Goal: Task Accomplishment & Management: Complete application form

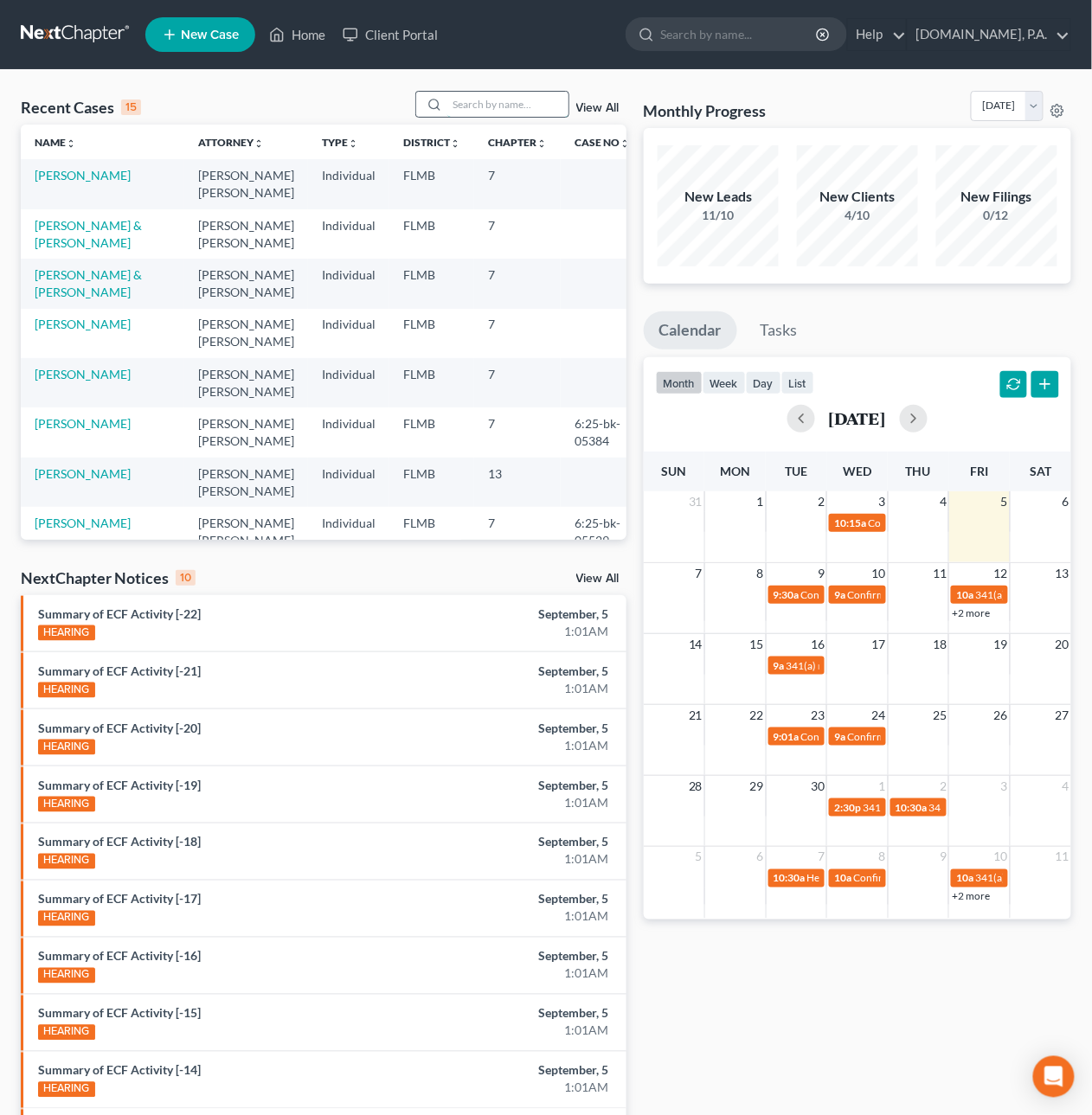
click at [493, 101] on input "search" at bounding box center [508, 104] width 121 height 25
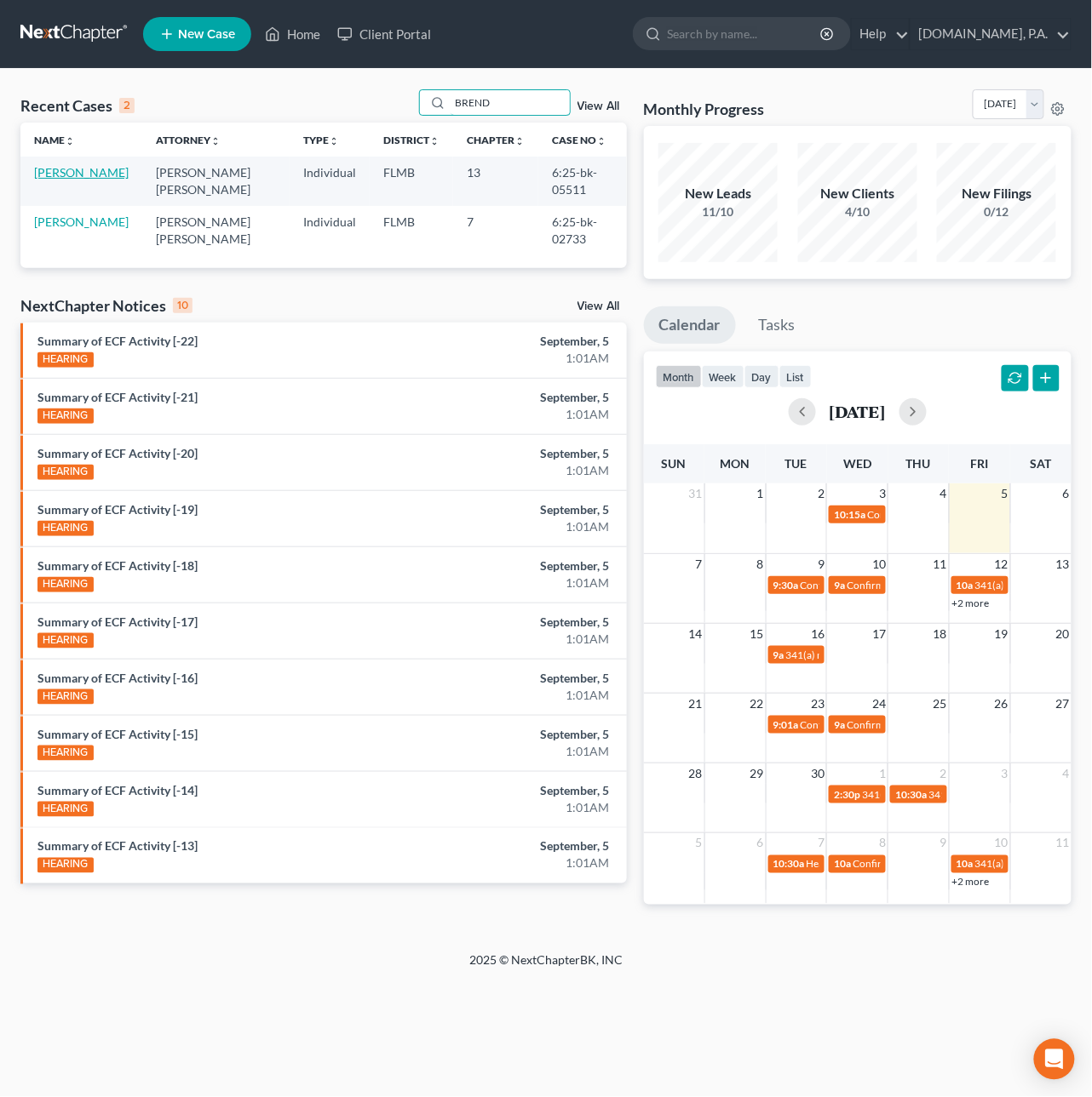
type input "BREND"
click at [110, 167] on link "[PERSON_NAME]" at bounding box center [81, 172] width 94 height 15
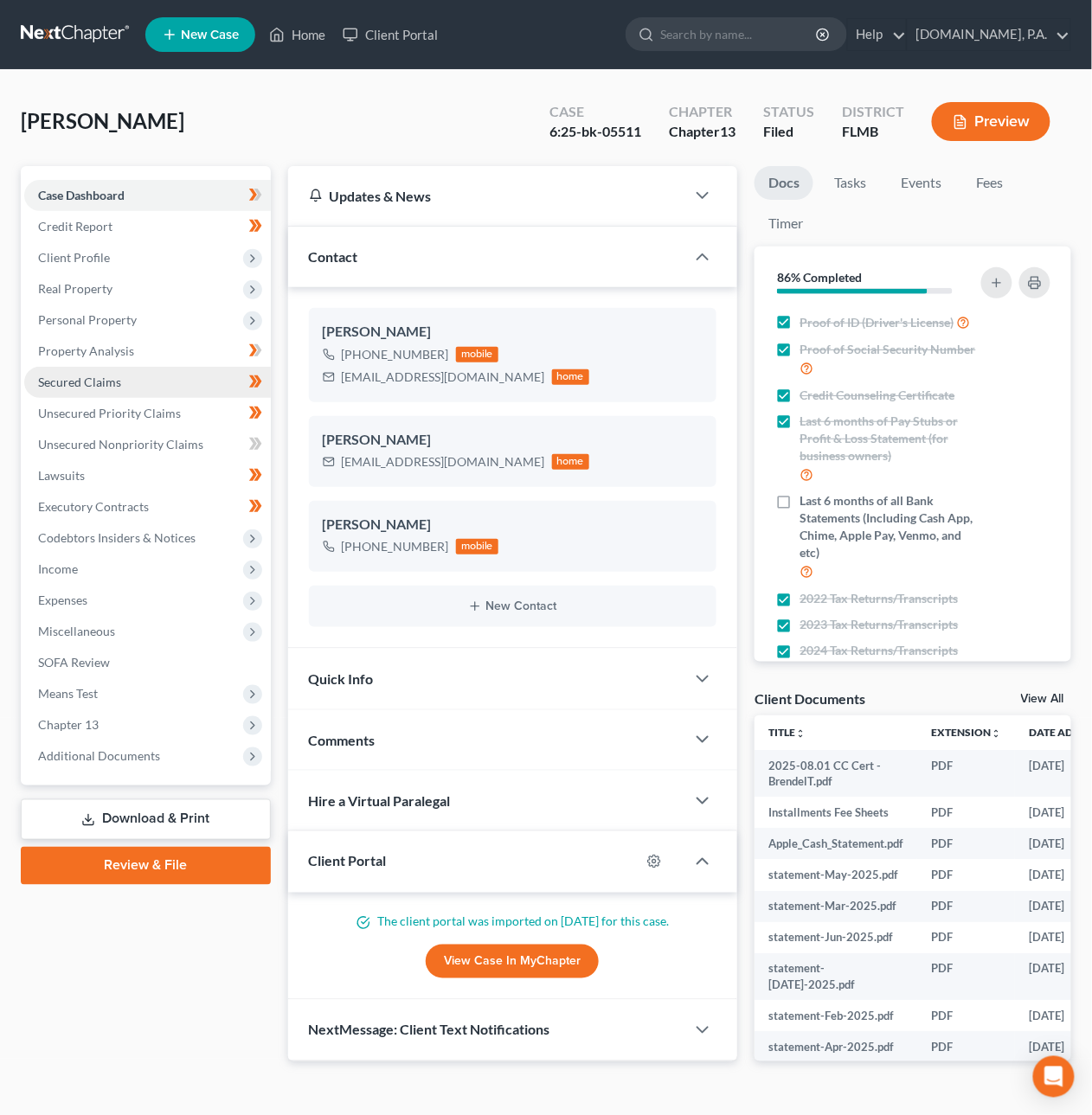
click at [82, 383] on span "Secured Claims" at bounding box center [79, 382] width 83 height 15
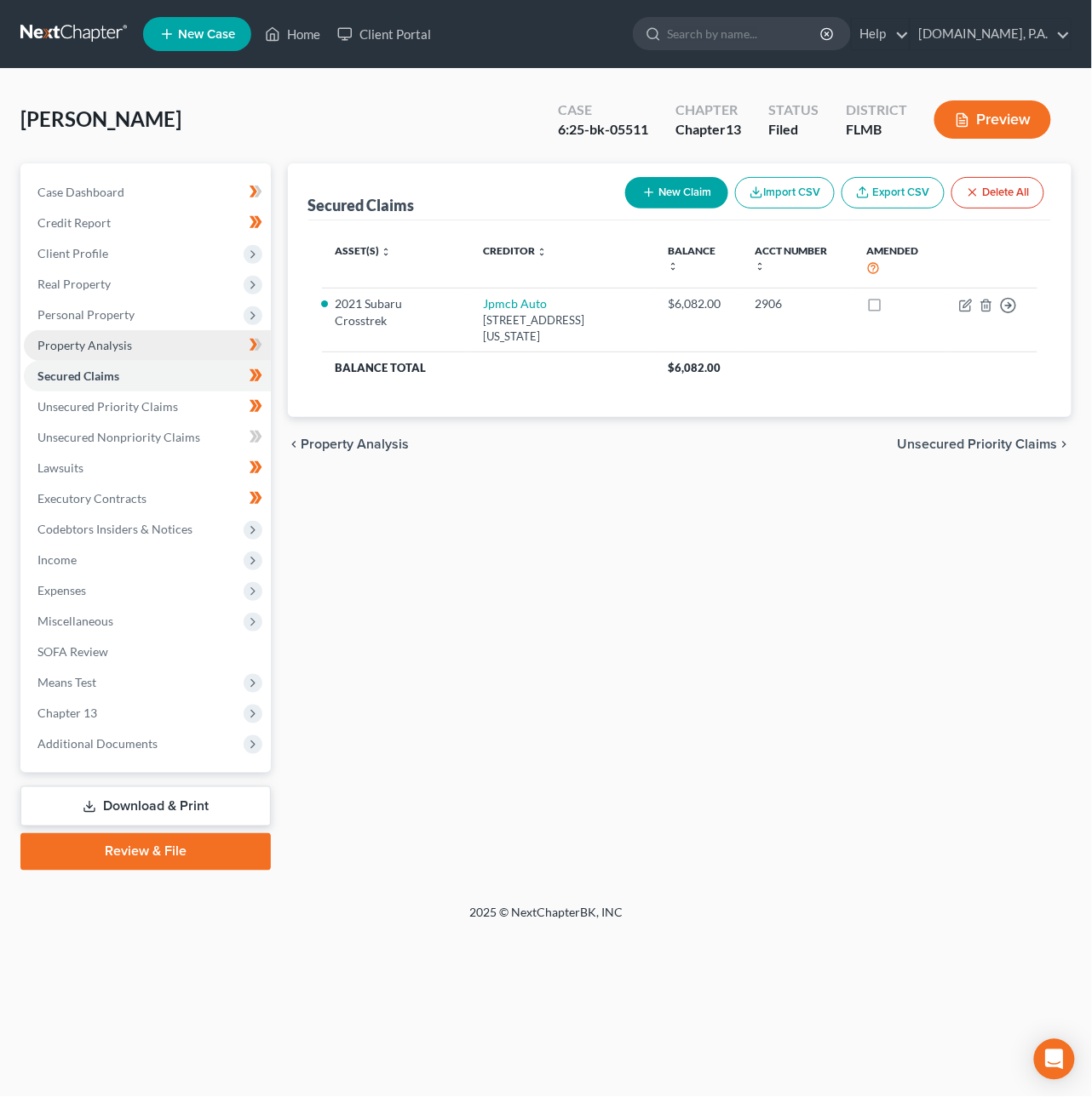
click at [82, 338] on span "Property Analysis" at bounding box center [85, 345] width 94 height 15
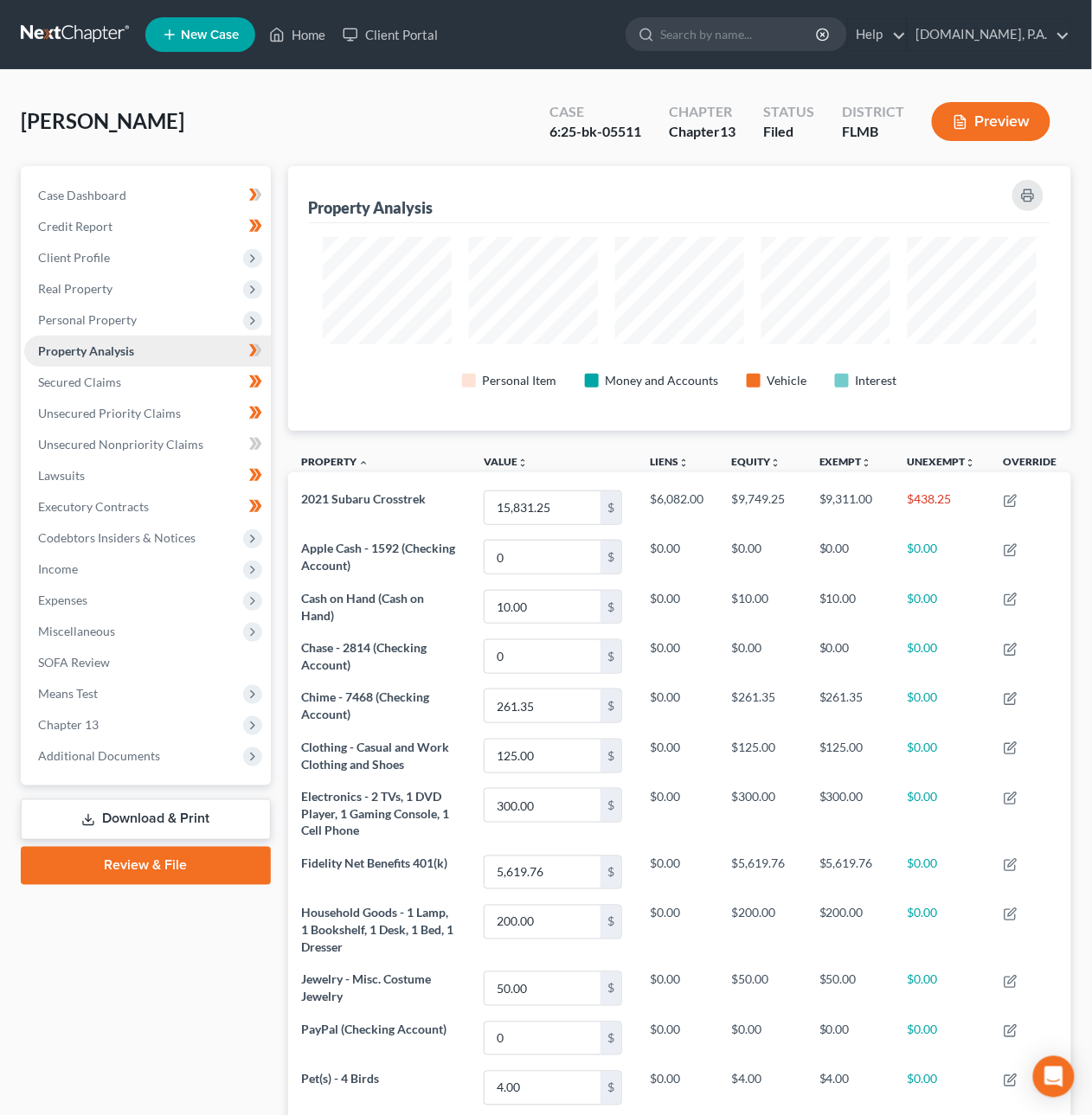
scroll to position [265, 783]
click at [94, 317] on span "Personal Property" at bounding box center [87, 320] width 98 height 15
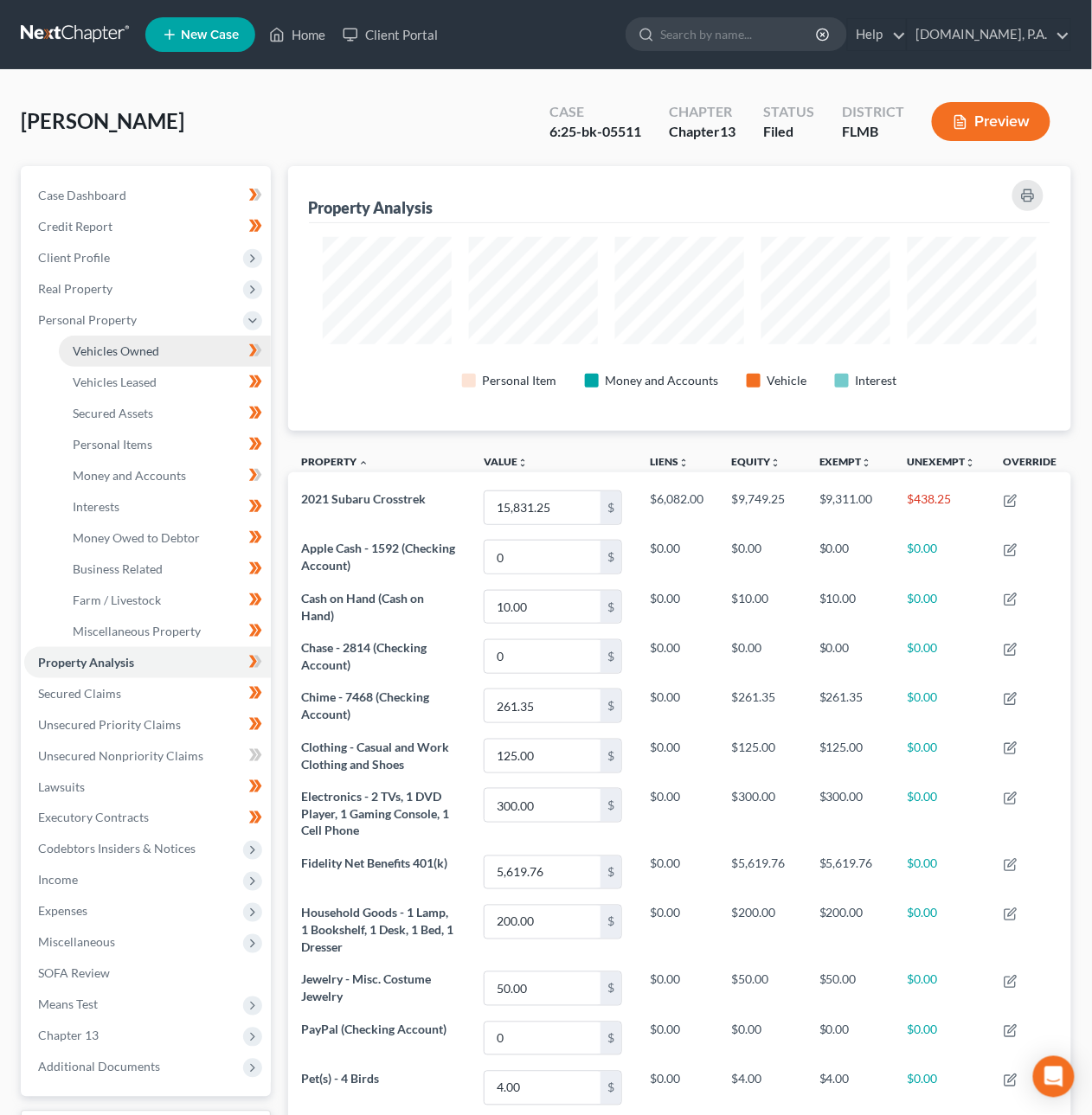
click at [104, 345] on span "Vehicles Owned" at bounding box center [115, 350] width 86 height 15
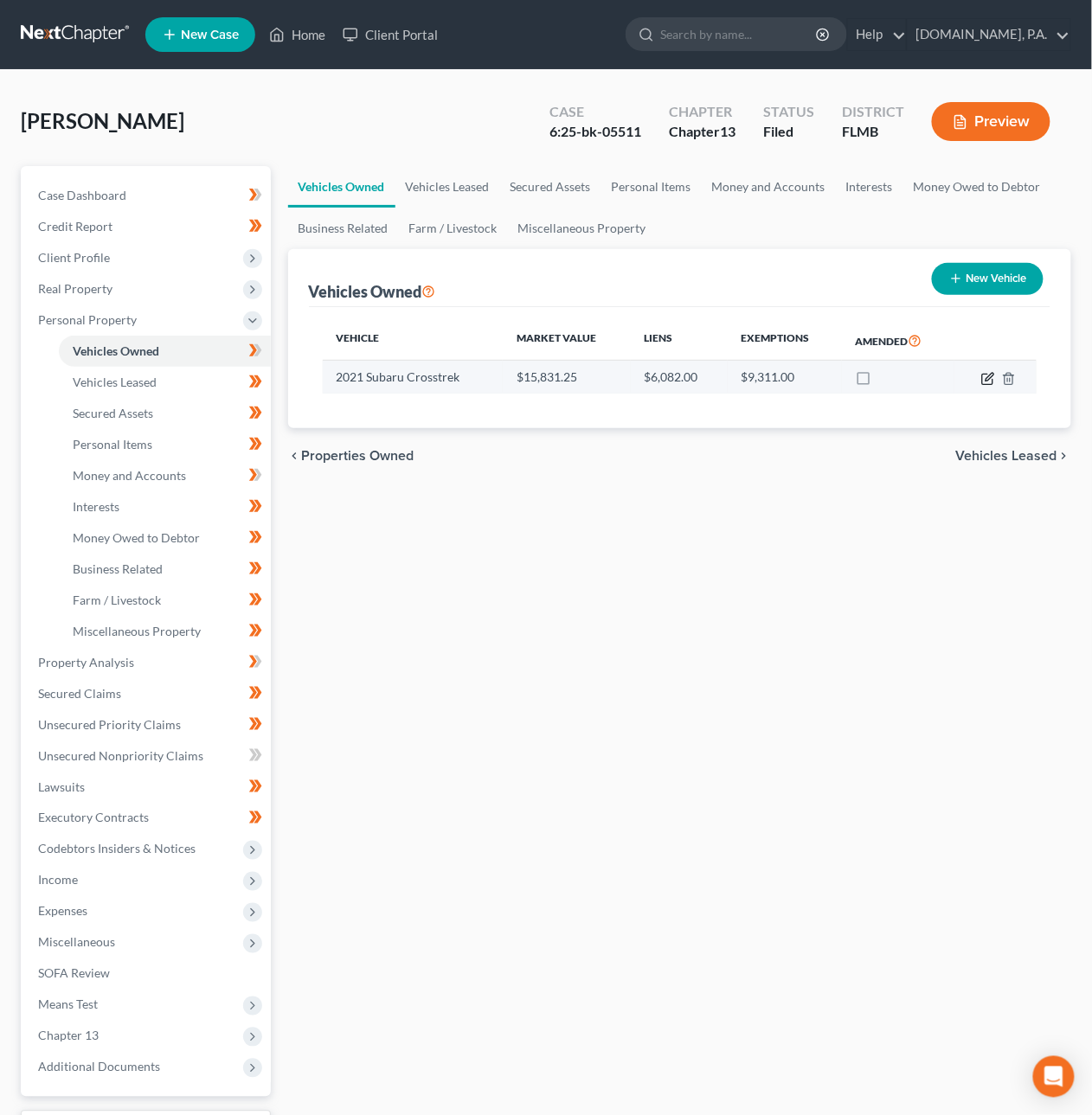
click at [988, 373] on icon "button" at bounding box center [988, 379] width 14 height 14
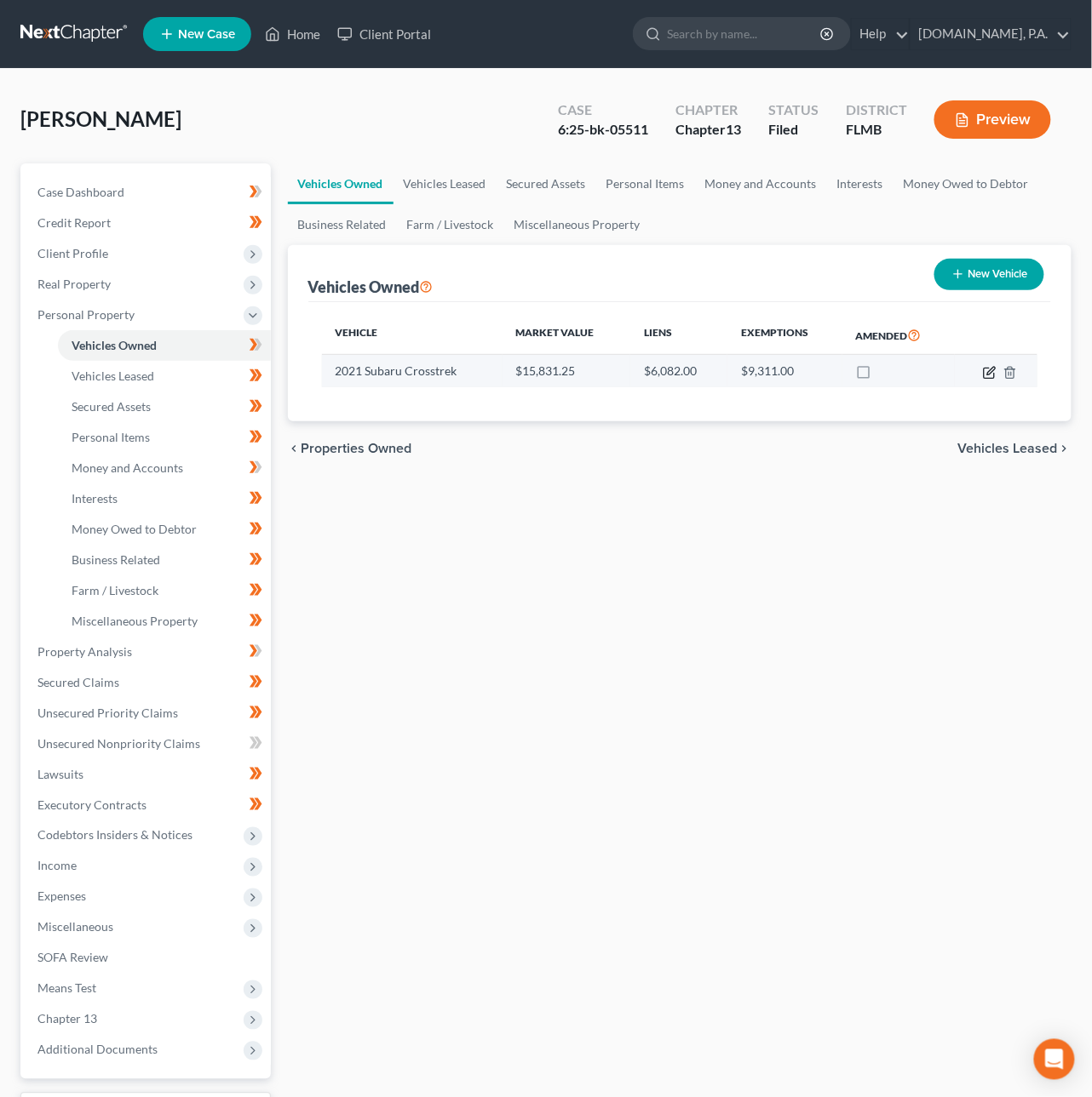
select select "0"
select select "5"
select select "3"
select select "0"
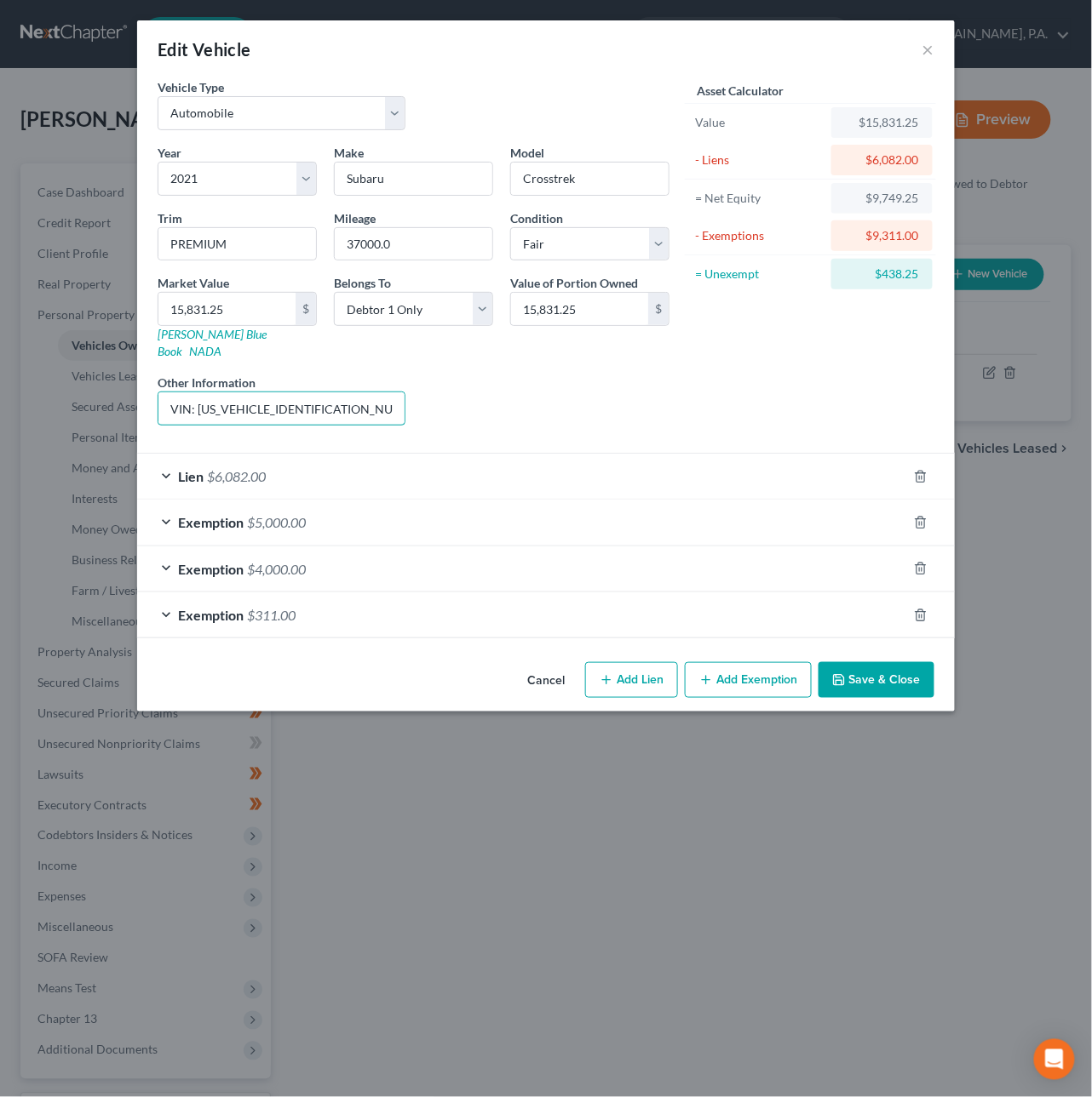
drag, startPoint x: 327, startPoint y: 395, endPoint x: 90, endPoint y: 395, distance: 237.0
click at [90, 395] on div "Edit Vehicle × Vehicle Type Select Automobile Truck Trailer Watercraft Aircraft…" at bounding box center [546, 548] width 1092 height 1097
type input "VIN: JF2GTAEC9M8203444"
click at [879, 668] on button "Save & Close" at bounding box center [876, 680] width 116 height 36
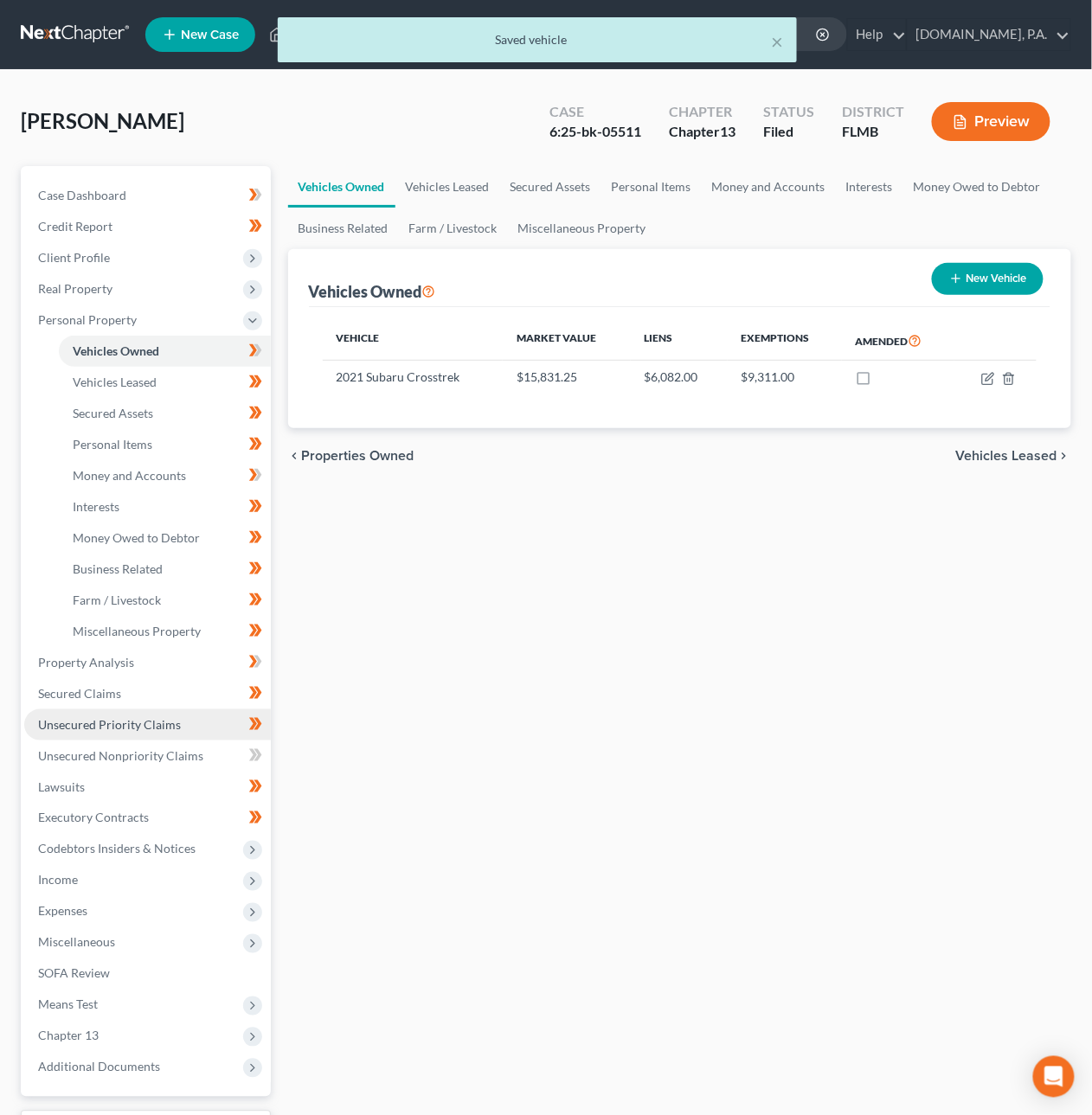
click at [141, 727] on span "Unsecured Priority Claims" at bounding box center [110, 725] width 143 height 15
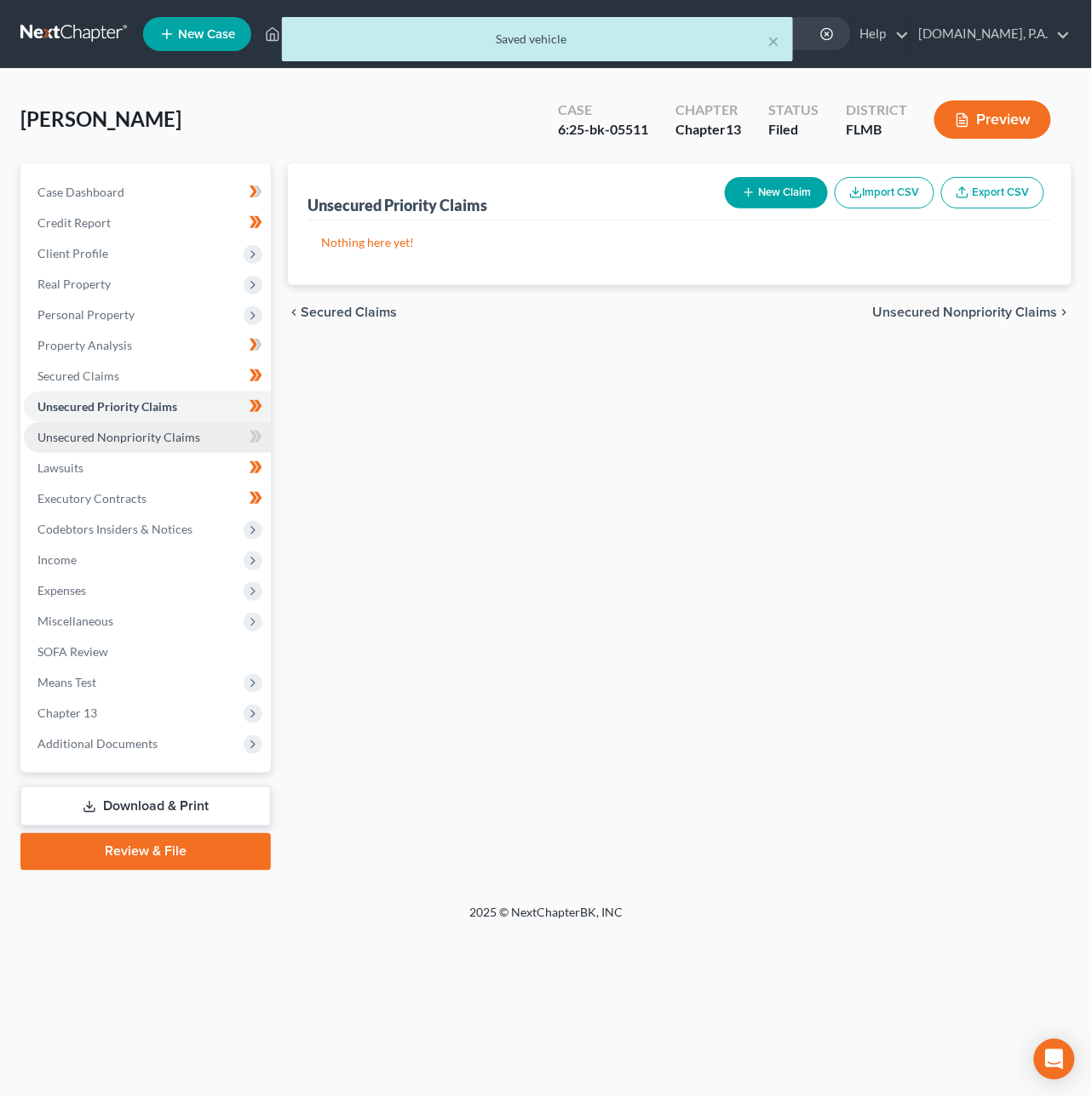
click at [103, 432] on span "Unsecured Nonpriority Claims" at bounding box center [119, 437] width 163 height 15
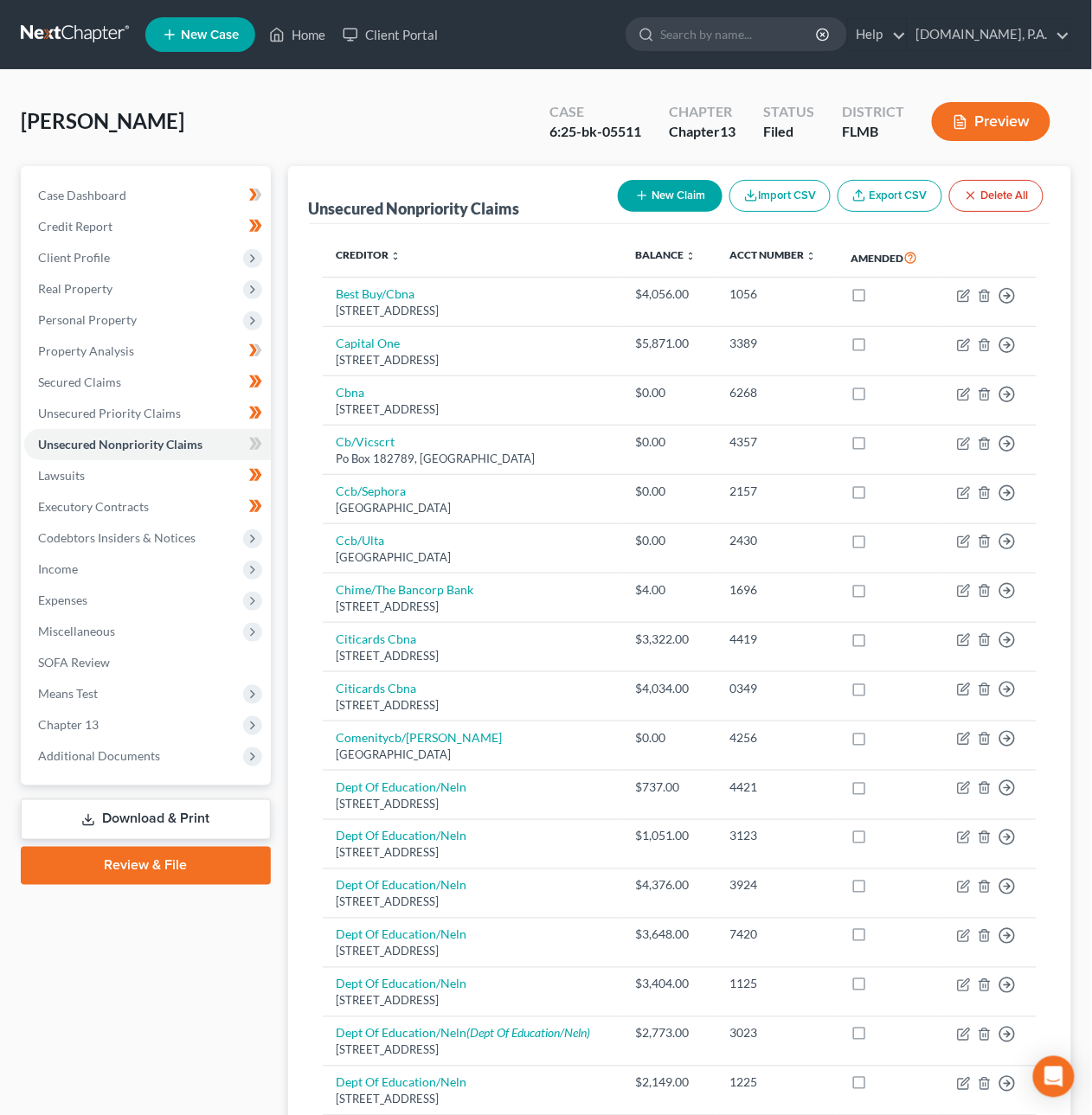
click at [45, 31] on link at bounding box center [76, 35] width 111 height 31
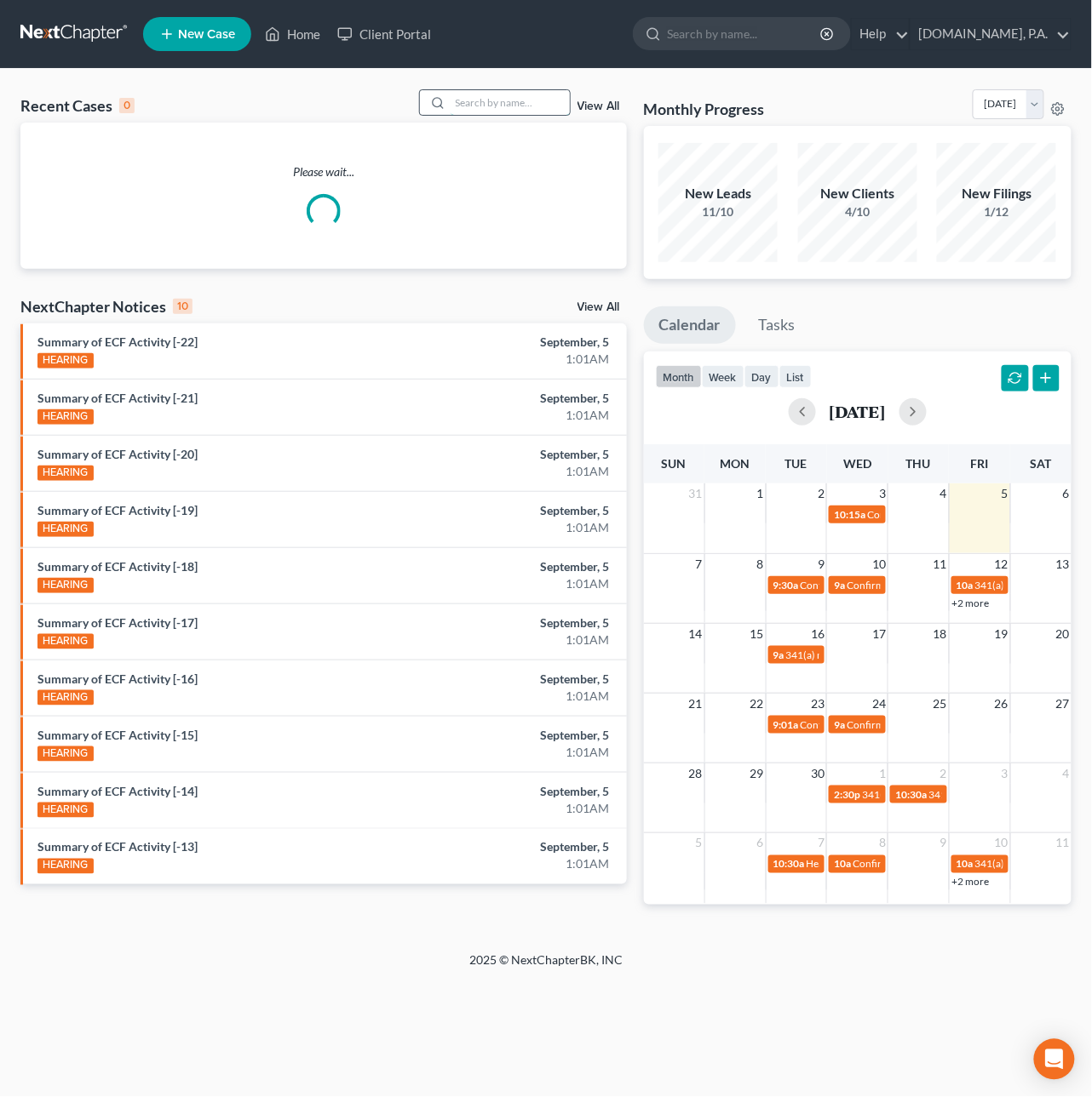
click at [520, 99] on input "search" at bounding box center [510, 102] width 119 height 25
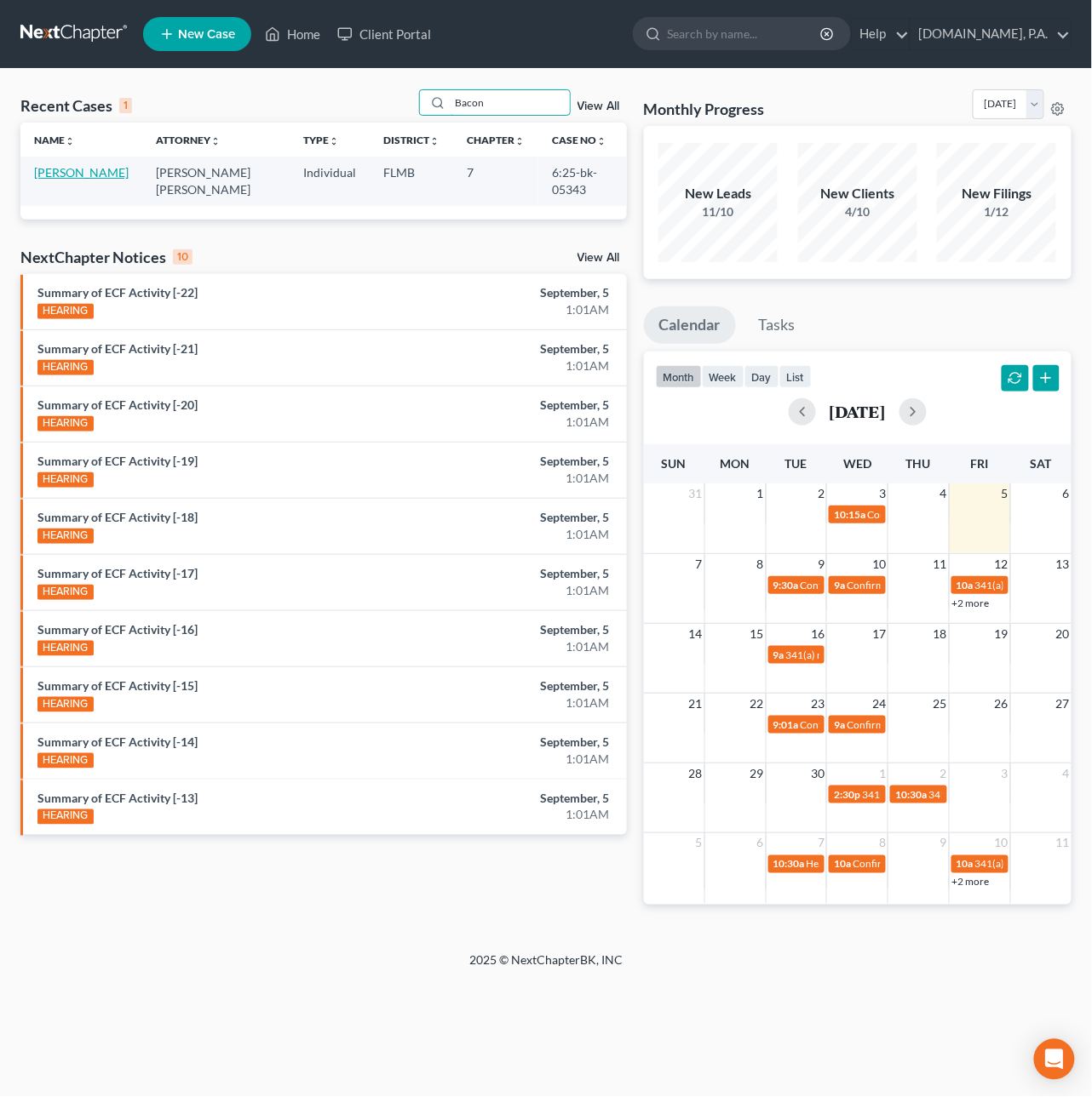
type input "Bacon"
click at [87, 176] on link "[PERSON_NAME]" at bounding box center [81, 172] width 94 height 15
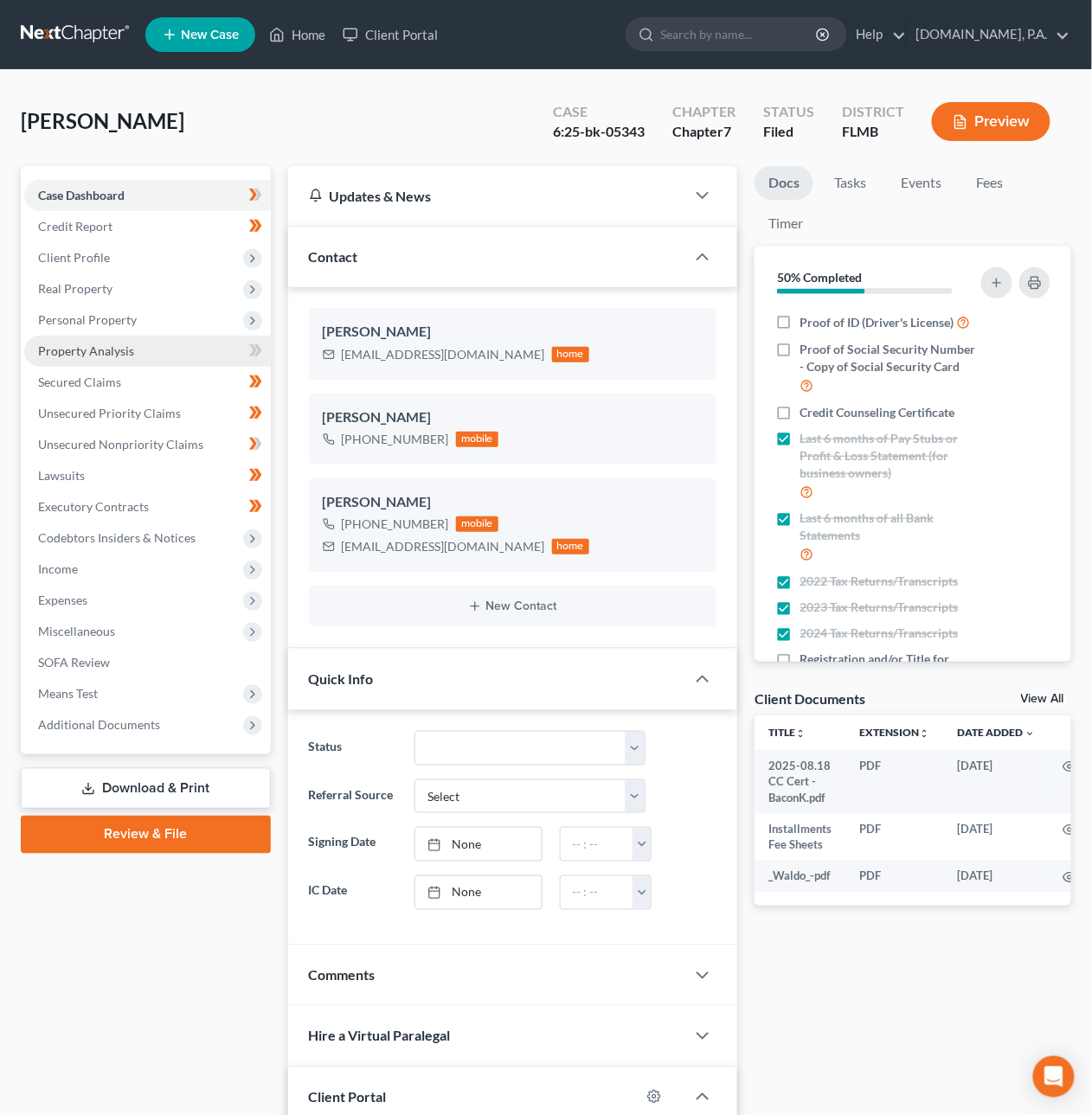
click at [104, 341] on link "Property Analysis" at bounding box center [147, 351] width 246 height 31
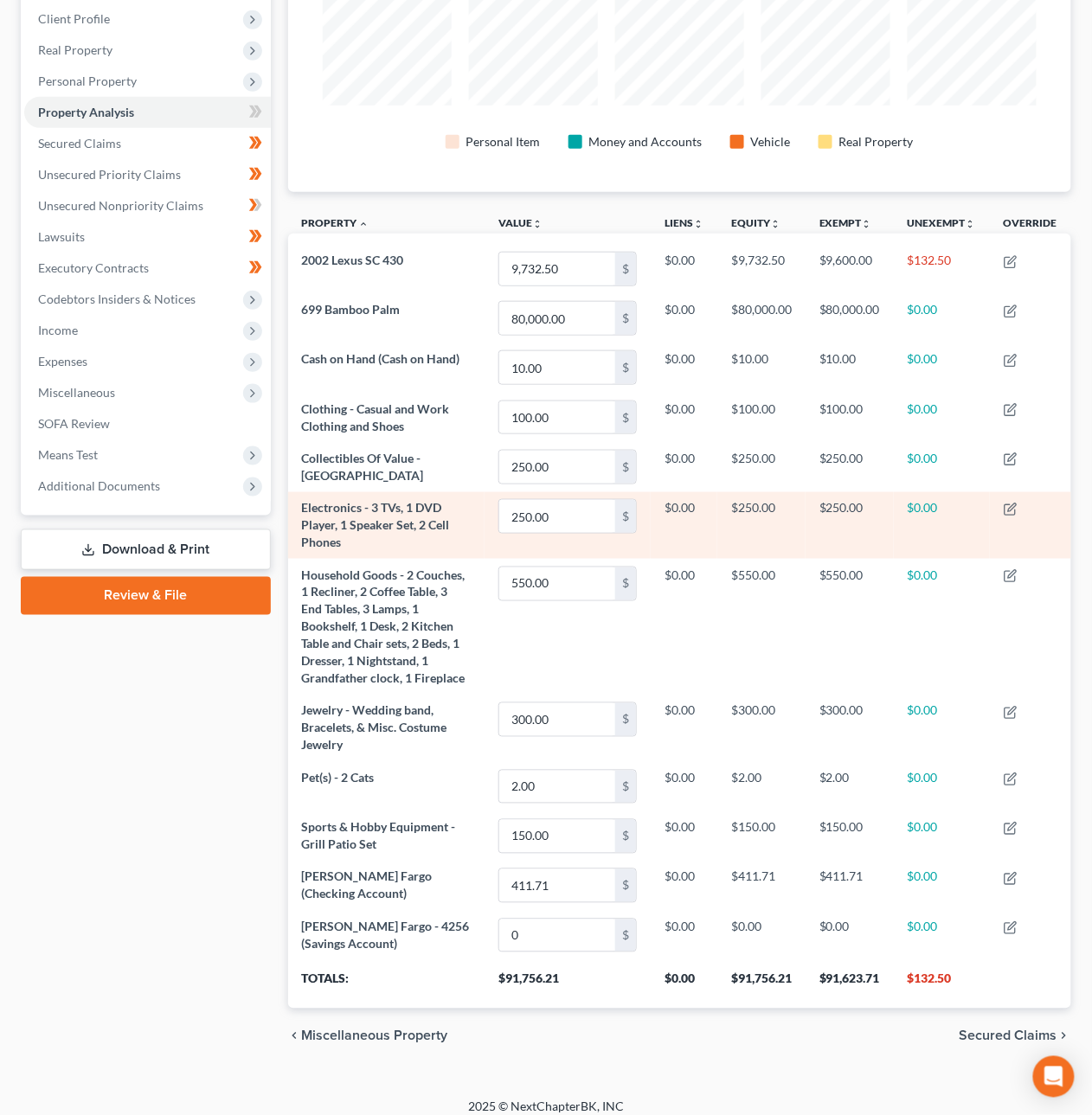
scroll to position [257, 0]
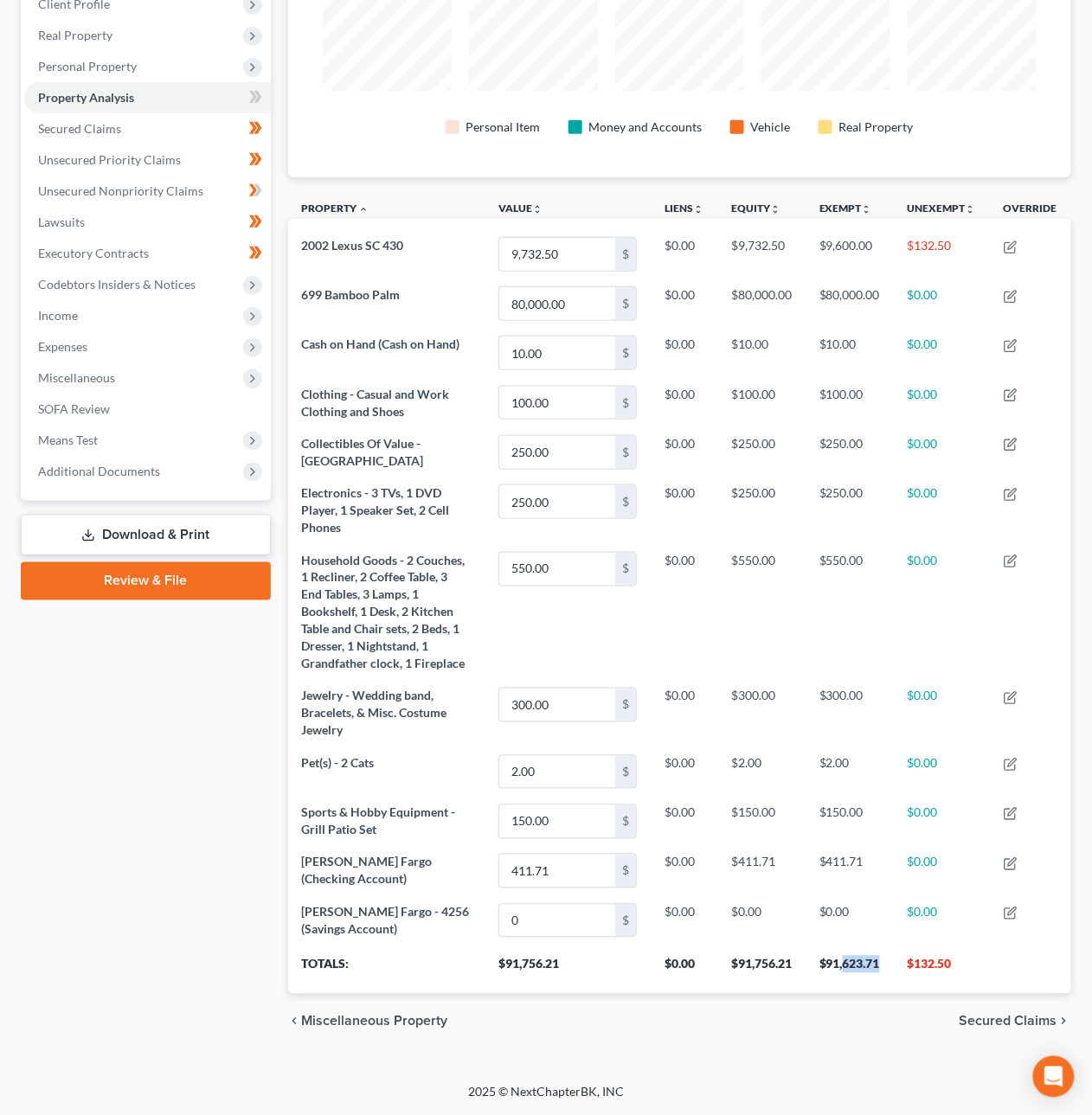
drag, startPoint x: 875, startPoint y: 965, endPoint x: 842, endPoint y: 964, distance: 33.0
click at [842, 964] on th "$91,623.71" at bounding box center [849, 970] width 88 height 49
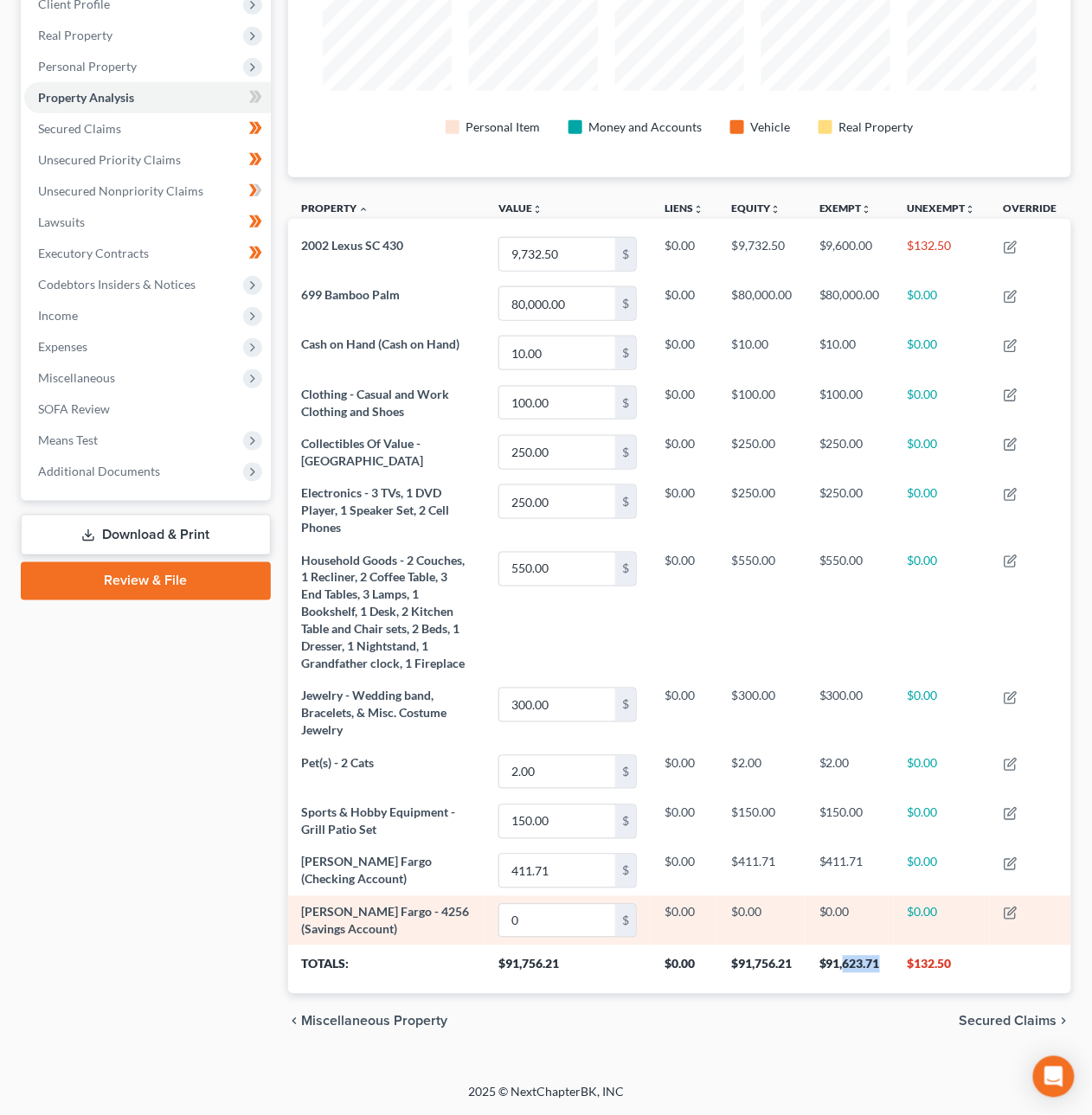
copy th "623.71"
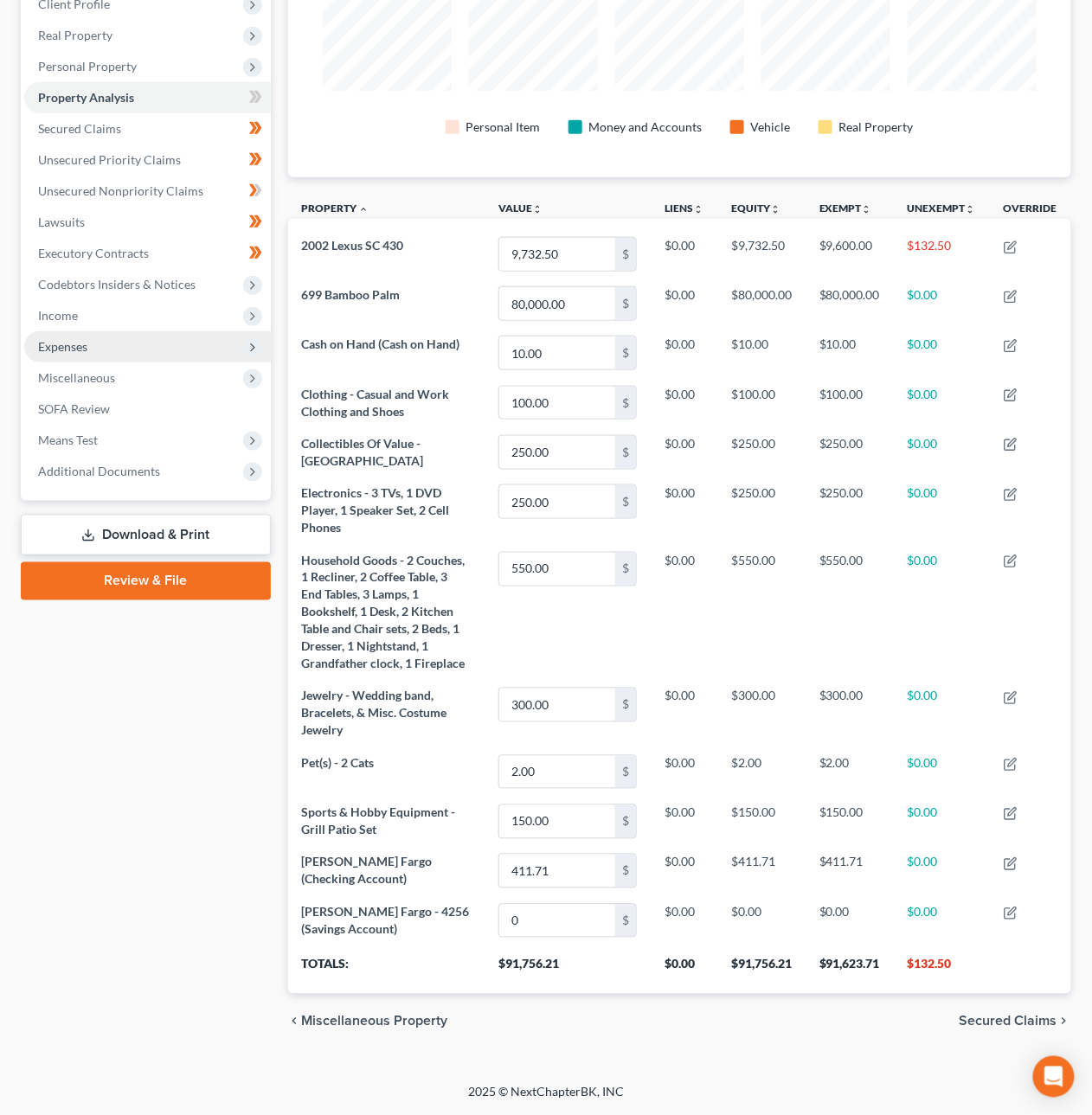
click at [113, 340] on span "Expenses" at bounding box center [147, 347] width 246 height 31
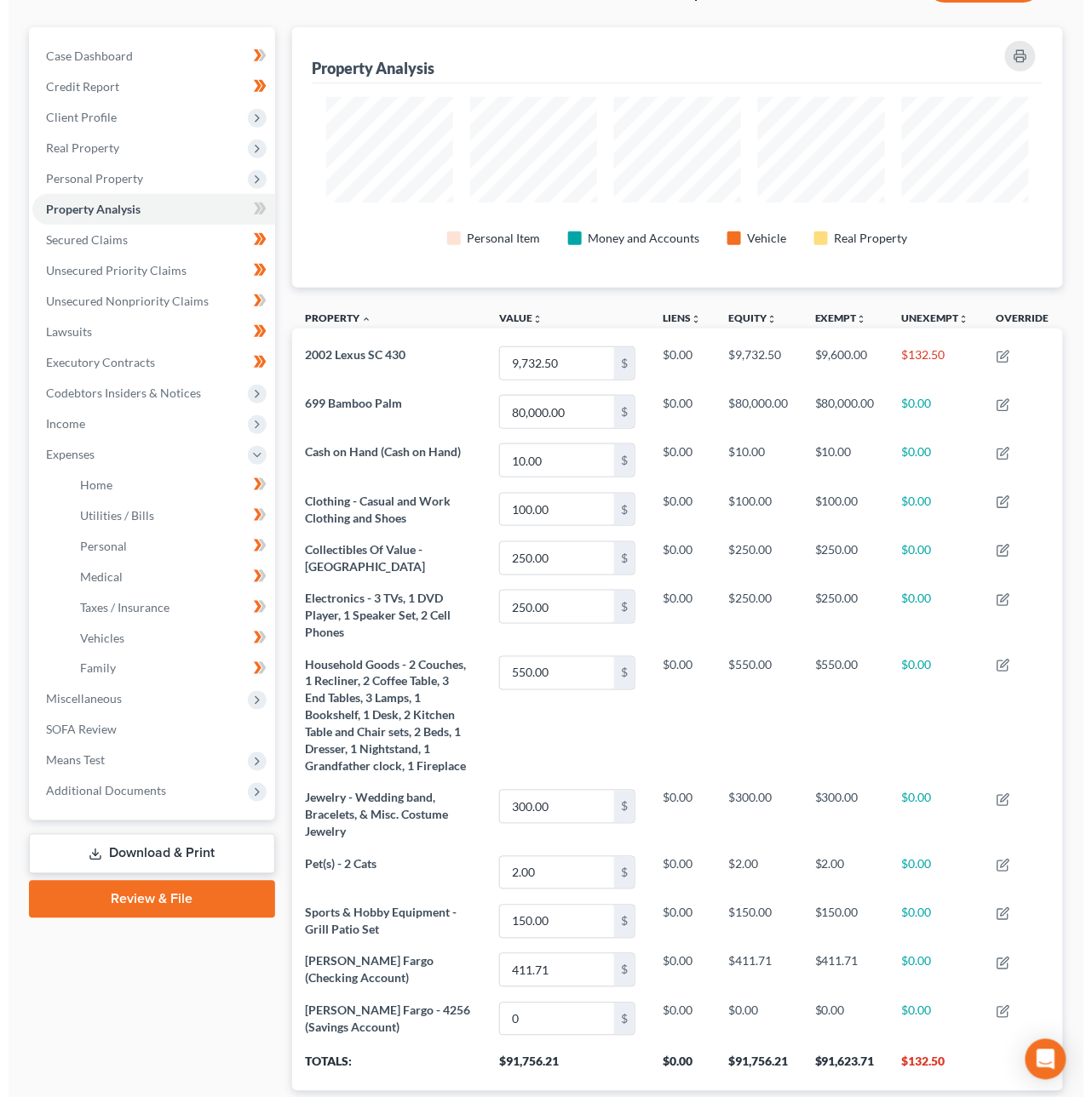
scroll to position [0, 0]
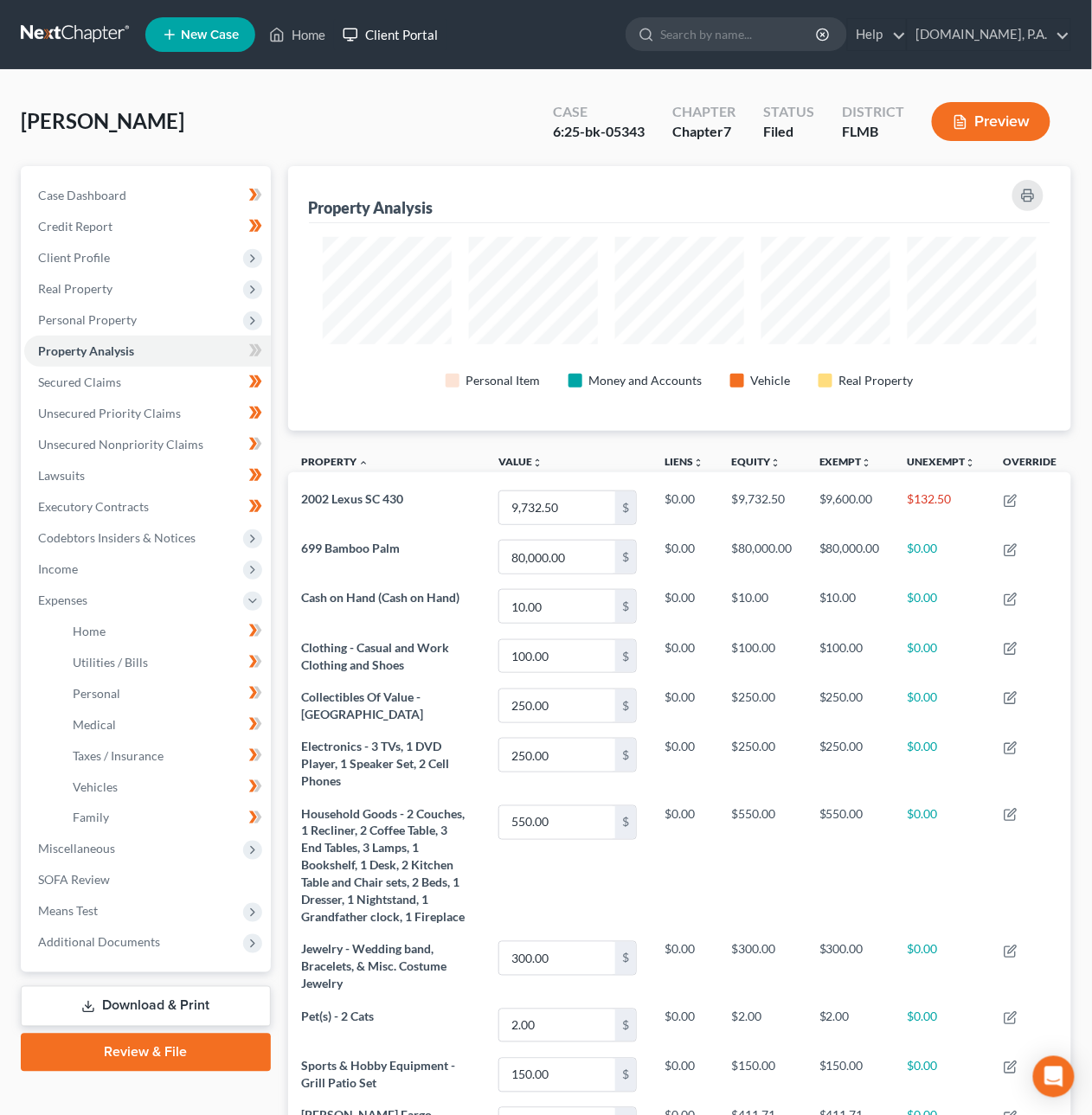
click at [376, 34] on link "Client Portal" at bounding box center [389, 35] width 112 height 31
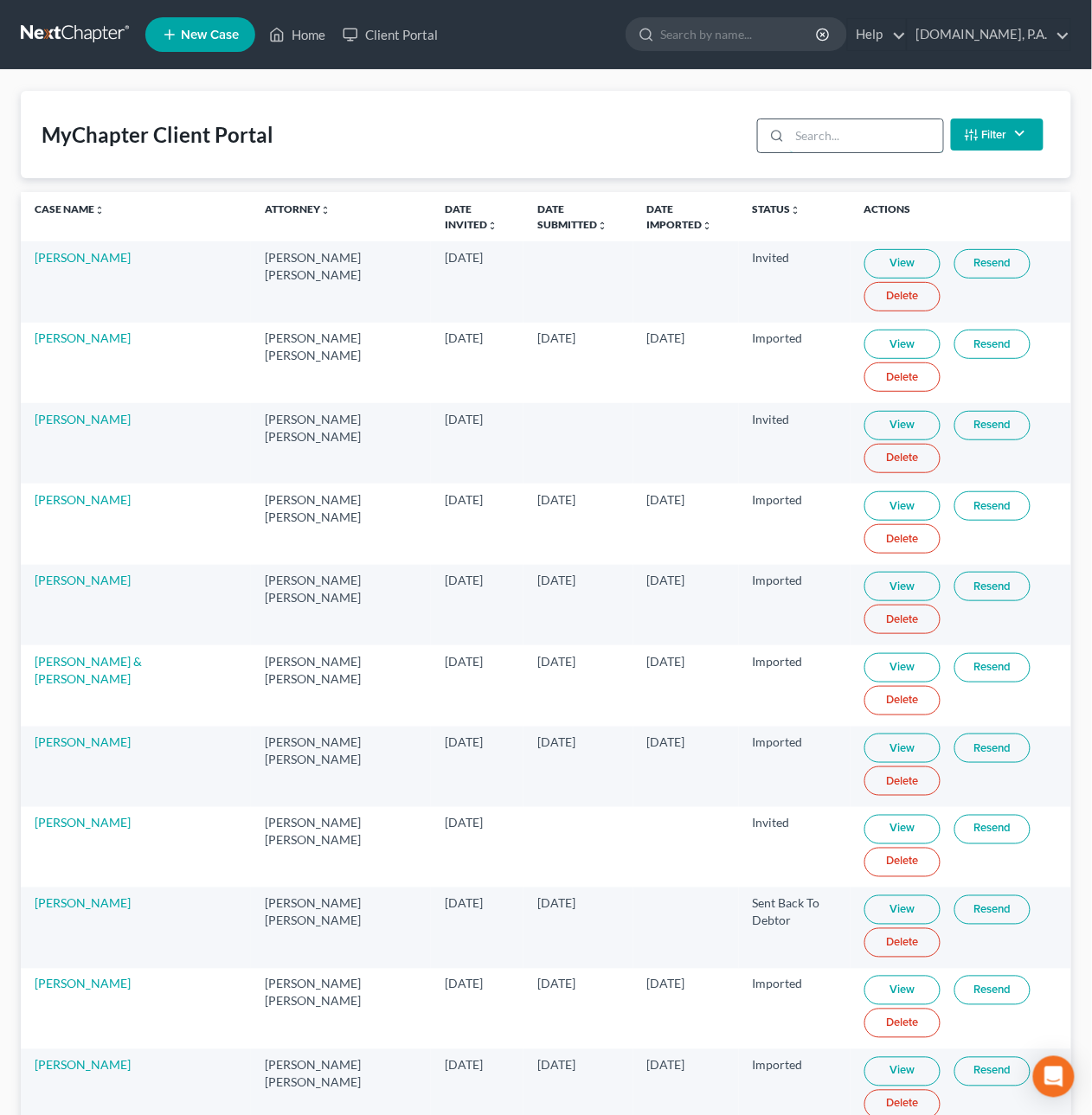
click at [809, 133] on input "search" at bounding box center [866, 136] width 153 height 33
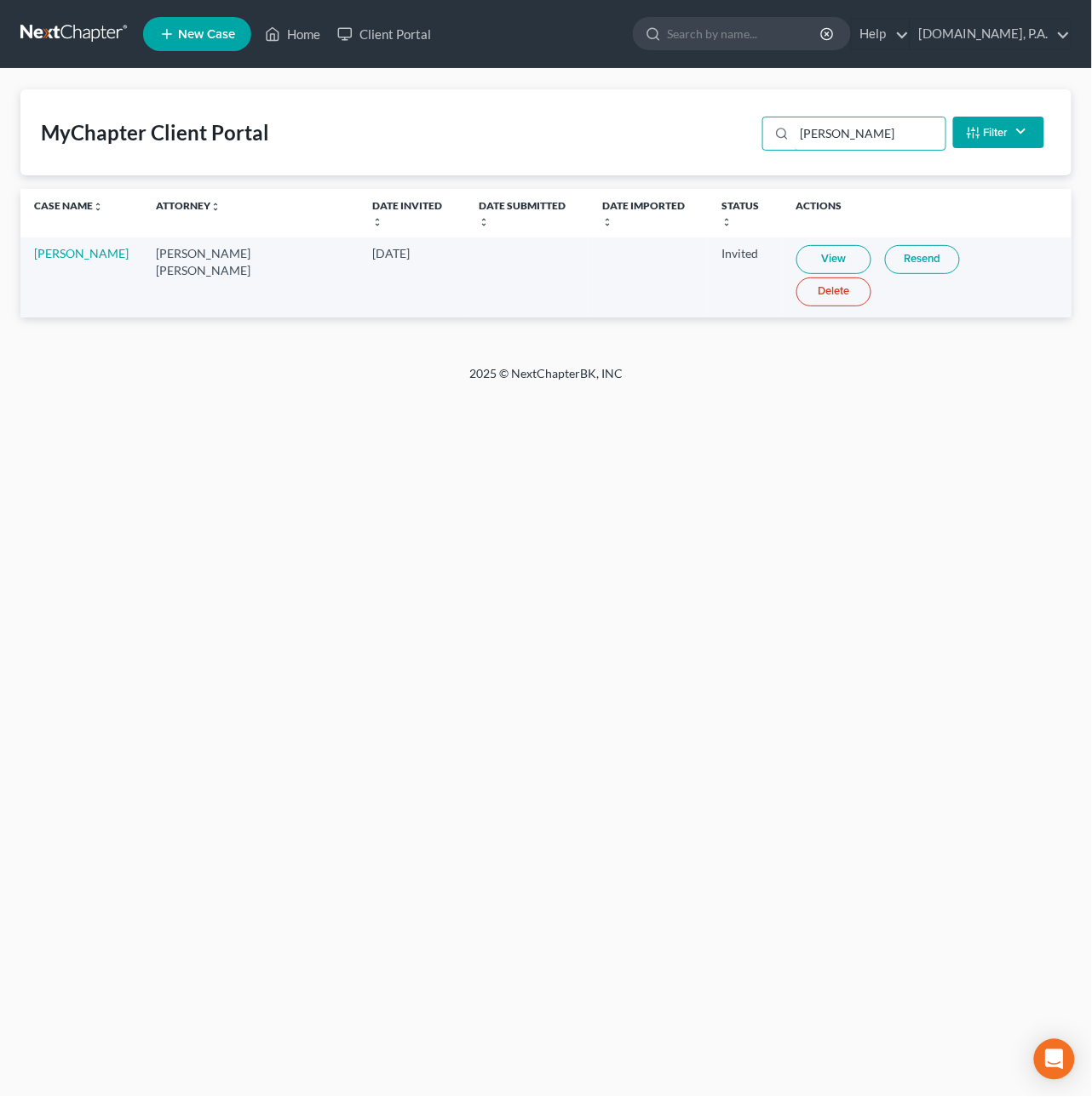
type input "[PERSON_NAME]"
